Goal: Task Accomplishment & Management: Complete application form

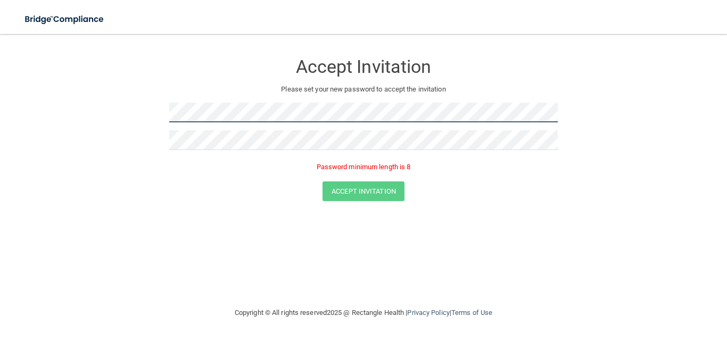
click at [0, 99] on main "Accept Invitation Please set your new password to accept the invitation Passwor…" at bounding box center [363, 187] width 727 height 307
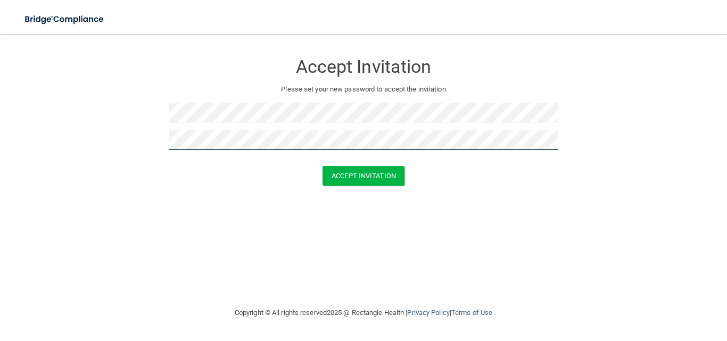
click at [322, 166] on button "Accept Invitation" at bounding box center [363, 176] width 82 height 20
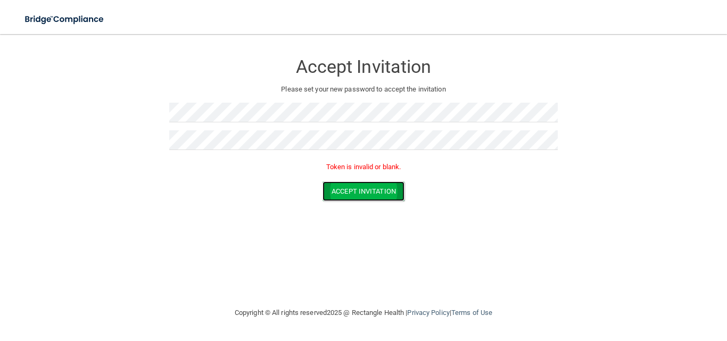
drag, startPoint x: 379, startPoint y: 197, endPoint x: 387, endPoint y: 197, distance: 7.5
click at [380, 197] on button "Accept Invitation" at bounding box center [363, 191] width 82 height 20
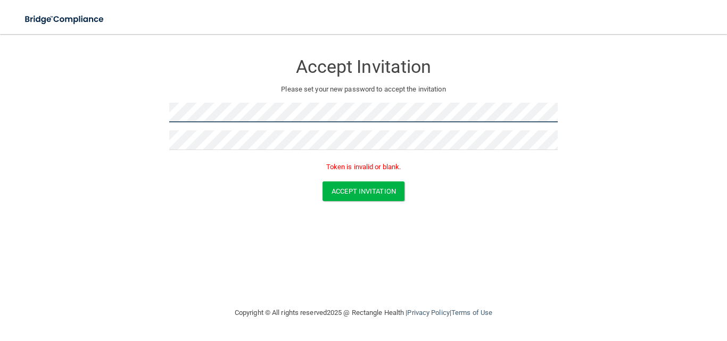
click at [0, 90] on main "Accept Invitation Please set your new password to accept the invitation Token i…" at bounding box center [363, 187] width 727 height 307
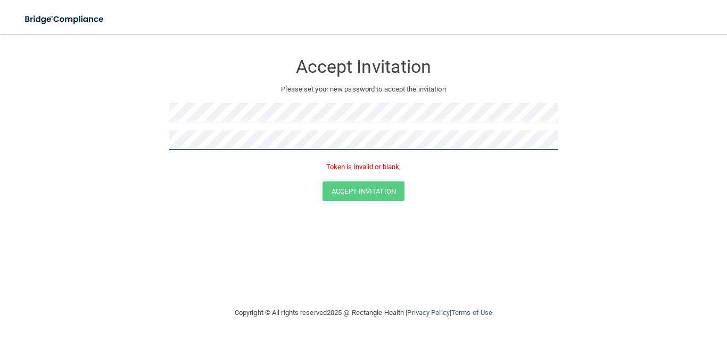
click at [0, 89] on main "Accept Invitation Please set your new password to accept the invitation Token i…" at bounding box center [363, 187] width 727 height 307
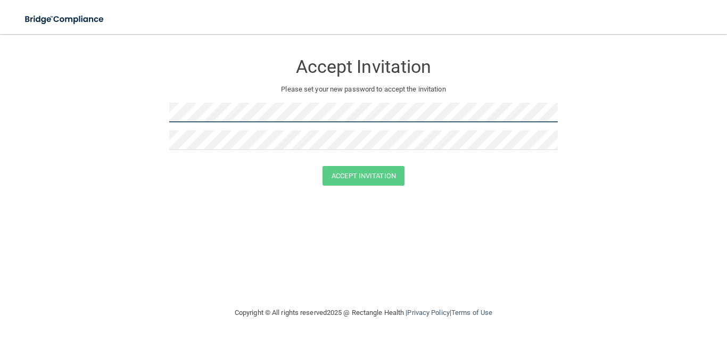
click at [0, 57] on main "Accept Invitation Please set your new password to accept the invitation Accept …" at bounding box center [363, 187] width 727 height 307
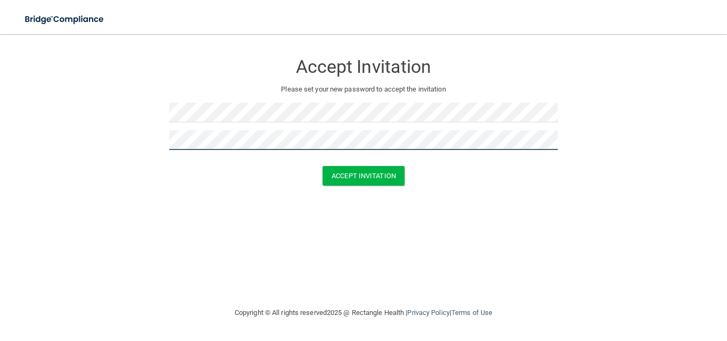
click at [322, 166] on button "Accept Invitation" at bounding box center [363, 176] width 82 height 20
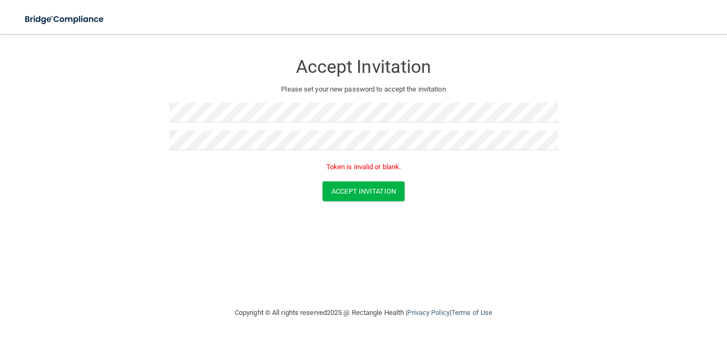
click at [388, 292] on div "Accept Invitation Please set your new password to accept the invitation Token i…" at bounding box center [363, 170] width 684 height 251
click at [80, 22] on img at bounding box center [65, 20] width 98 height 22
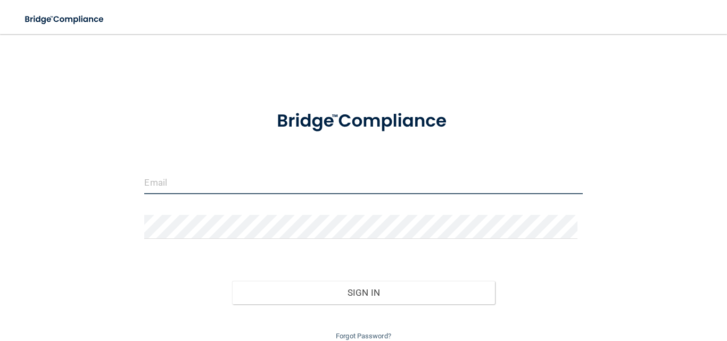
click at [216, 174] on input "email" at bounding box center [363, 182] width 438 height 24
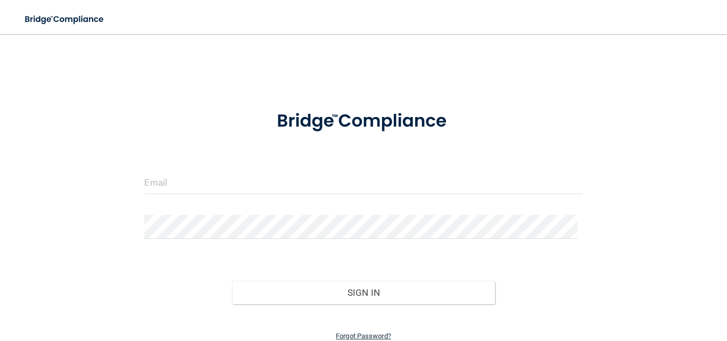
click at [351, 332] on link "Forgot Password?" at bounding box center [363, 336] width 55 height 8
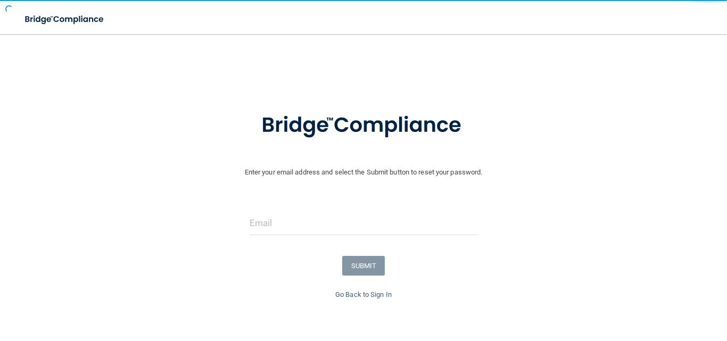
scroll to position [12, 0]
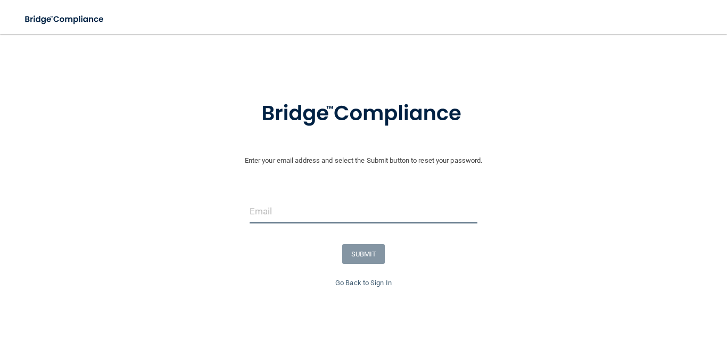
click at [360, 219] on input "email" at bounding box center [363, 211] width 228 height 24
type input "[EMAIL_ADDRESS][DOMAIN_NAME]"
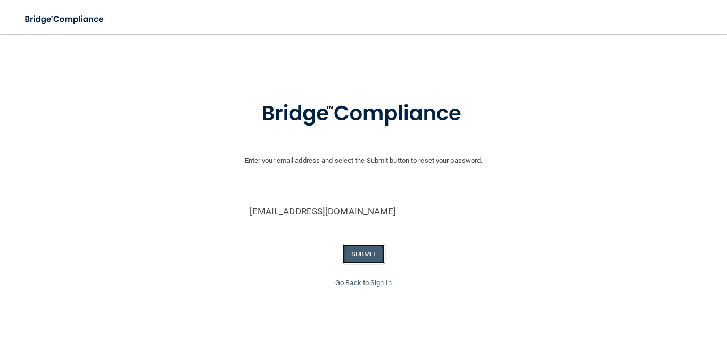
click at [362, 253] on button "SUBMIT" at bounding box center [363, 254] width 43 height 20
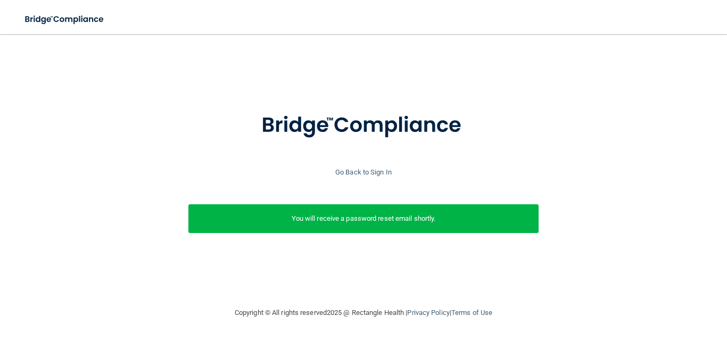
scroll to position [0, 0]
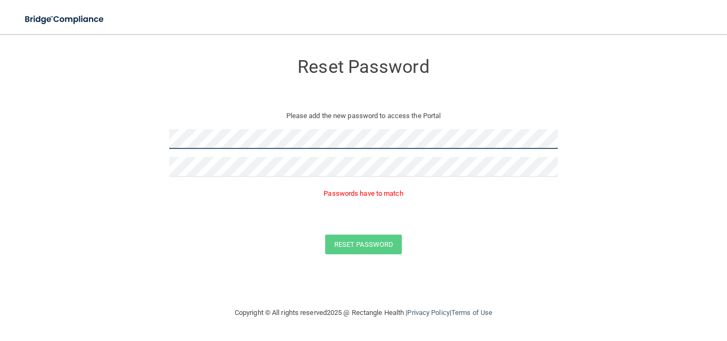
click at [0, 81] on main "Reset Password Please add the new password to access the Portal Passwords have …" at bounding box center [363, 187] width 727 height 307
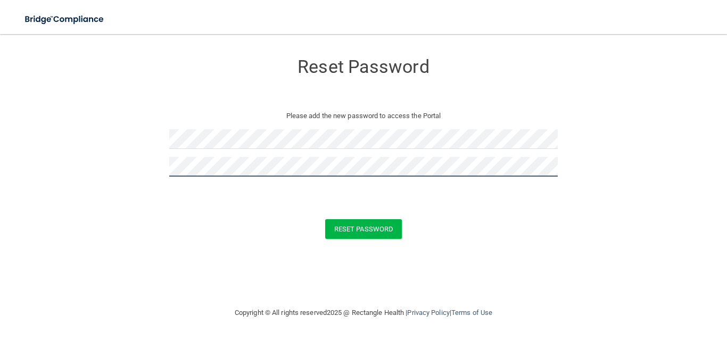
click at [325, 219] on button "Reset Password" at bounding box center [363, 229] width 77 height 20
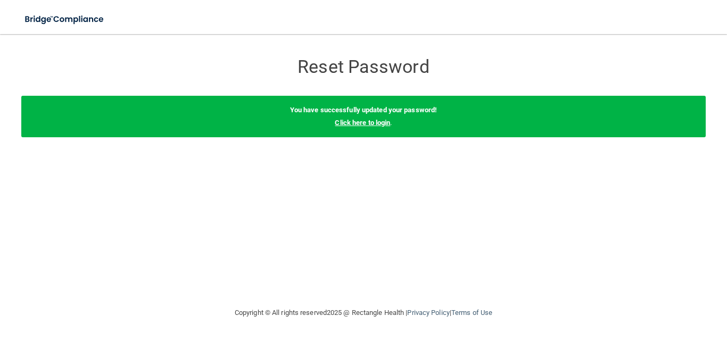
click at [374, 123] on link "Click here to login" at bounding box center [362, 123] width 55 height 8
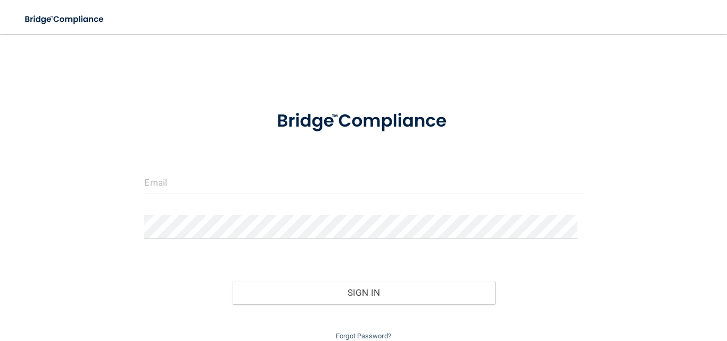
click at [190, 169] on form "Invalid email/password. You don't have permission to access that page. Sign In …" at bounding box center [363, 220] width 438 height 245
click at [191, 179] on input "email" at bounding box center [363, 182] width 438 height 24
type input "[EMAIL_ADDRESS][DOMAIN_NAME]"
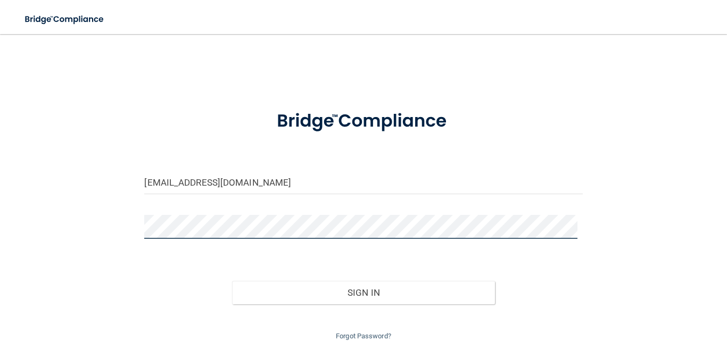
click at [232, 281] on button "Sign In" at bounding box center [363, 292] width 263 height 23
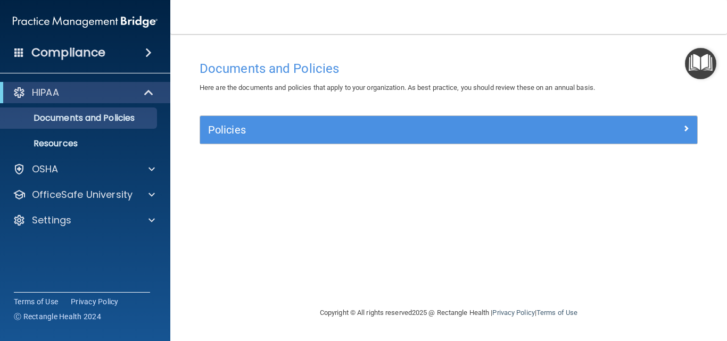
click at [247, 140] on div "Policies" at bounding box center [448, 130] width 497 height 28
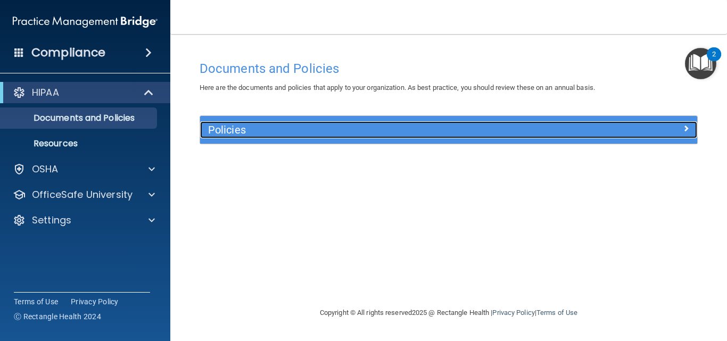
click at [688, 128] on span at bounding box center [685, 128] width 6 height 13
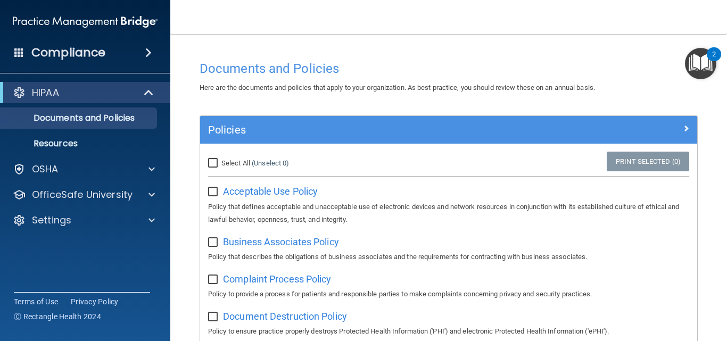
click at [213, 189] on input "checkbox" at bounding box center [214, 192] width 12 height 9
checkbox input "true"
click at [305, 196] on span "Acceptable Use Policy" at bounding box center [270, 191] width 95 height 11
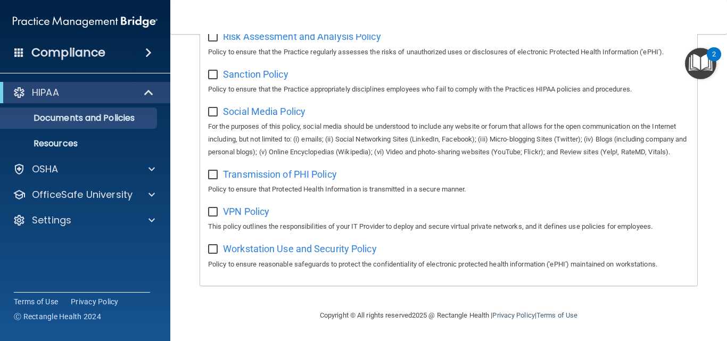
scroll to position [804, 0]
click at [151, 91] on span at bounding box center [149, 92] width 9 height 13
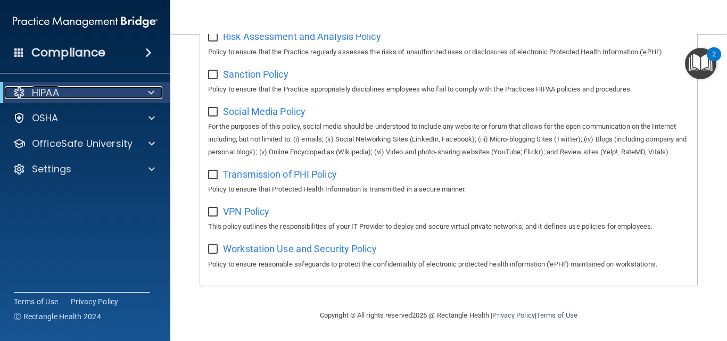
click at [152, 91] on span at bounding box center [151, 92] width 6 height 13
